Goal: Contribute content: Add original content to the website for others to see

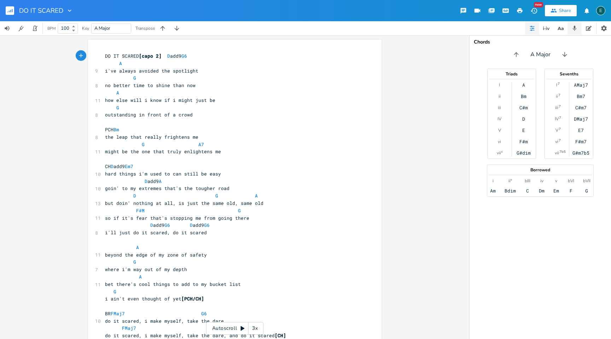
click at [573, 29] on icon "button" at bounding box center [575, 28] width 4 height 5
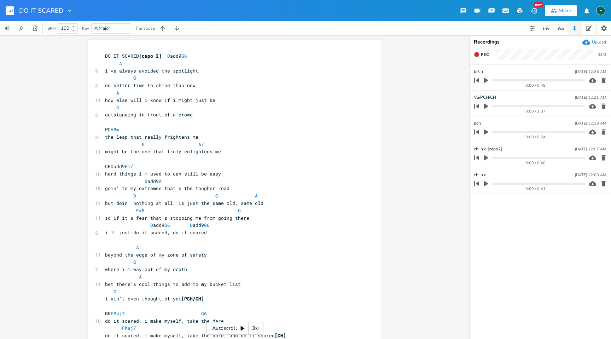
click at [484, 107] on icon "button" at bounding box center [486, 106] width 4 height 5
click at [235, 211] on pre "F#M G" at bounding box center [231, 210] width 255 height 7
type textarea "A"
click at [477, 51] on button "Rec" at bounding box center [481, 54] width 21 height 11
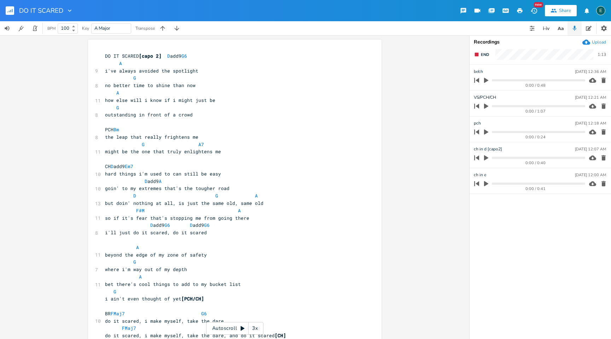
click at [449, 56] on div "A xxxxxxxxxx DO IT SCARED [capo 2] D add9 G6 A 9 i've always avoided the spotli…" at bounding box center [234, 186] width 469 height 303
click at [482, 52] on span "End" at bounding box center [485, 54] width 8 height 5
type input "new phrase/[PERSON_NAME] vs"
click at [185, 254] on span "beyond the edge of my zone of safety" at bounding box center [156, 254] width 102 height 6
type textarea "my"
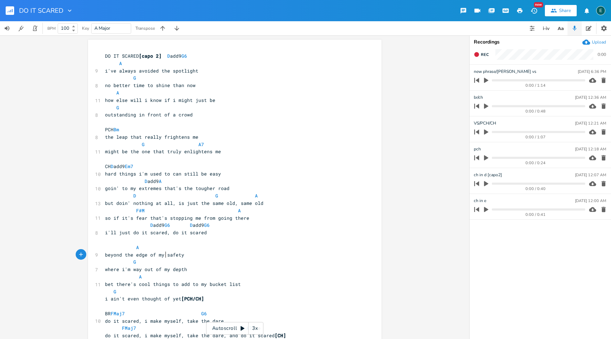
scroll to position [0, 7]
click at [196, 251] on pre "beyond the edge of my safety" at bounding box center [231, 254] width 255 height 7
type textarea "zone"
click at [475, 52] on icon "button" at bounding box center [477, 55] width 6 height 6
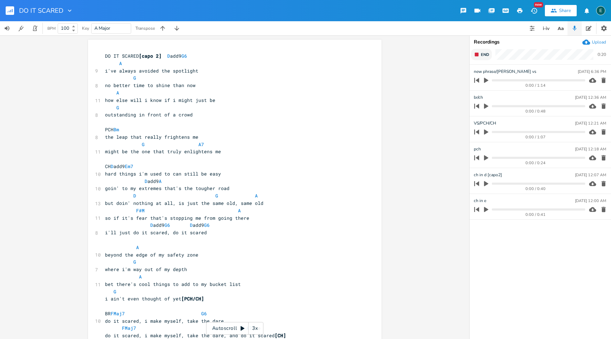
click at [477, 53] on rect "button" at bounding box center [477, 55] width 4 height 4
click at [602, 78] on icon "button" at bounding box center [603, 80] width 4 height 5
click at [194, 285] on span "bet there's cool things to add to my bucket list" at bounding box center [173, 284] width 136 height 6
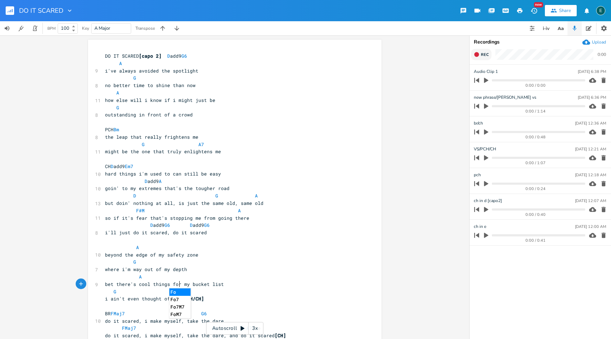
scroll to position [0, 5]
type textarea "for"
click at [603, 80] on icon "button" at bounding box center [603, 80] width 4 height 5
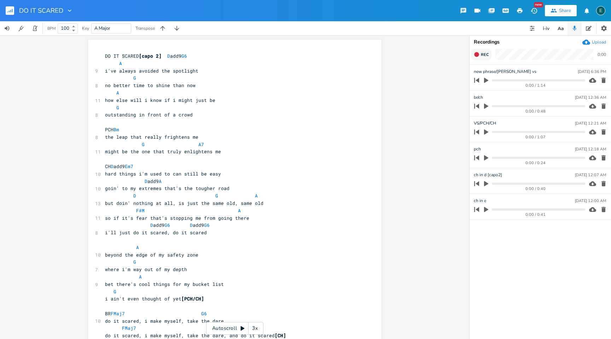
click at [474, 53] on icon "button" at bounding box center [477, 55] width 6 height 6
type input "rephrase vs 2"
click at [184, 256] on span "beyond the edge of my safety zone" at bounding box center [151, 254] width 93 height 6
click at [182, 253] on pre "beyond the edge of my zone" at bounding box center [231, 254] width 255 height 7
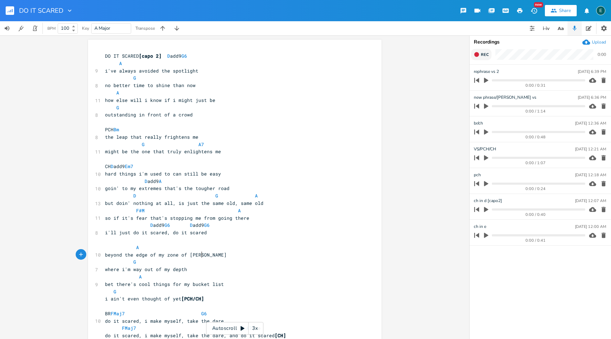
type textarea "of safety"
click at [169, 235] on span "i'll just do it scared, do it scared" at bounding box center [156, 232] width 102 height 6
type textarea "i'll"
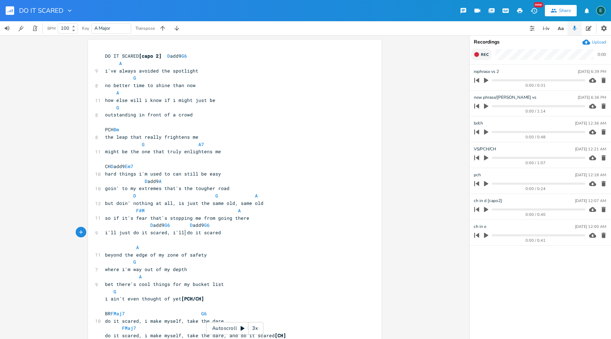
click at [483, 130] on icon "button" at bounding box center [486, 132] width 6 height 6
click at [487, 131] on icon "button" at bounding box center [486, 131] width 4 height 5
click at [223, 313] on pre "BR FMaj7 G6" at bounding box center [231, 313] width 255 height 7
type textarea "cdaaaa aege"
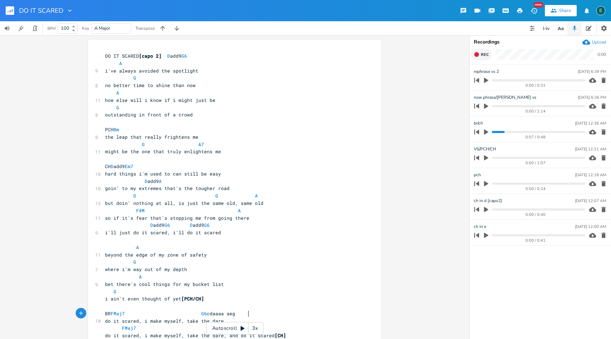
scroll to position [0, 28]
click at [235, 211] on pre "F#M A" at bounding box center [231, 210] width 255 height 7
type textarea "G f#------g"
click at [486, 81] on icon "button" at bounding box center [486, 80] width 4 height 5
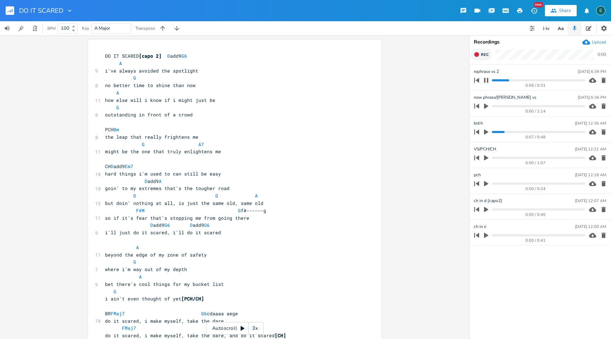
click at [485, 79] on icon "button" at bounding box center [486, 80] width 4 height 5
click at [110, 140] on span "the leap that really frightens me" at bounding box center [151, 137] width 93 height 6
type textarea "at"
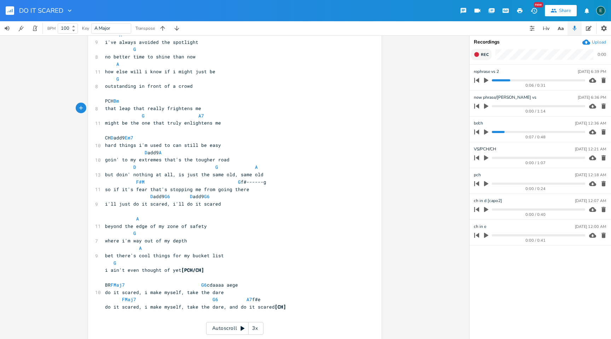
scroll to position [32, 0]
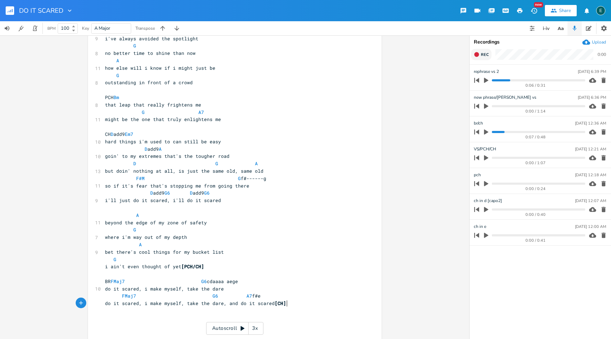
type textarea "e, and do it scared [CH]"
type textarea "do it scared, i make myself, take the dare, and do it scared [CH]"
drag, startPoint x: 286, startPoint y: 304, endPoint x: 84, endPoint y: 301, distance: 201.9
click at [84, 301] on div "do it scared, i make myself, take the dare, and do it scared [CH] x DO IT SCARE…" at bounding box center [234, 186] width 469 height 303
click at [109, 309] on pre "​" at bounding box center [231, 310] width 255 height 7
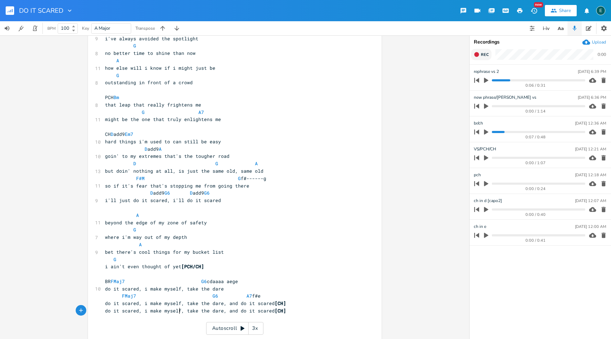
click at [177, 310] on span "do it scared, i make myself, take the dare, and do it scared [CH]" at bounding box center [195, 310] width 181 height 6
type textarea "say what the hell"
click at [236, 312] on span "do it scared, say what the hell, take the dare, and do it scared [CH]" at bounding box center [201, 310] width 192 height 6
click at [240, 294] on span "FMaj7 G6 A7 f#e" at bounding box center [183, 295] width 156 height 6
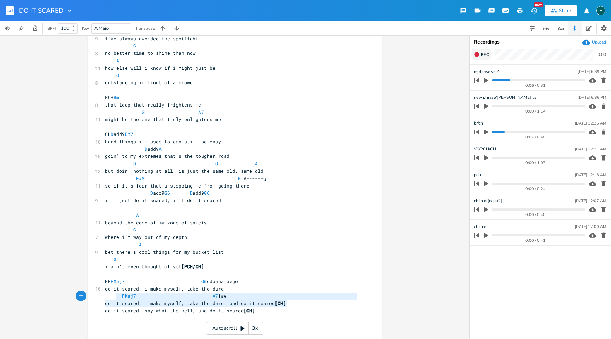
type textarea "do it scared, i make myself, take the dare, and do it scared [CH]"
drag, startPoint x: 285, startPoint y: 302, endPoint x: 104, endPoint y: 302, distance: 181.4
click at [104, 302] on pre "do it scared, i make myself, take the dare, and do it scared [CH]" at bounding box center [231, 302] width 255 height 7
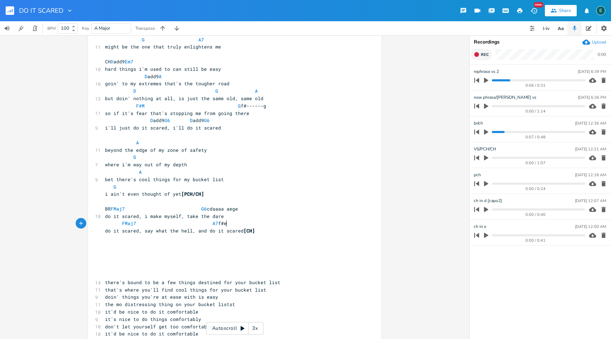
scroll to position [112, 0]
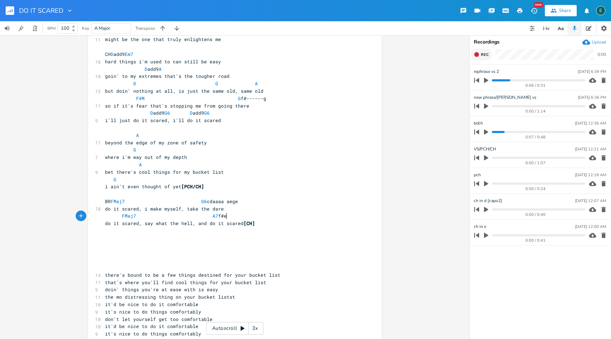
click at [117, 269] on pre "​" at bounding box center [231, 267] width 255 height 7
click at [476, 56] on icon "button" at bounding box center [476, 54] width 5 height 5
click at [476, 56] on rect "button" at bounding box center [477, 55] width 4 height 4
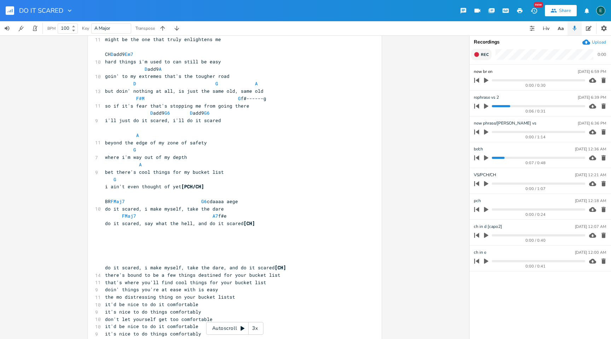
type input "new br end"
